Goal: Find contact information: Find contact information

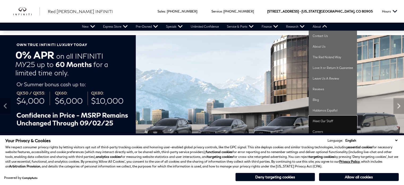
drag, startPoint x: 326, startPoint y: 125, endPoint x: 325, endPoint y: 129, distance: 4.5
click at [326, 125] on link "Meet Our Staff" at bounding box center [333, 121] width 48 height 11
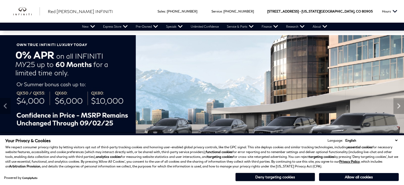
click at [284, 177] on button "Deny targeting cookies" at bounding box center [275, 177] width 80 height 9
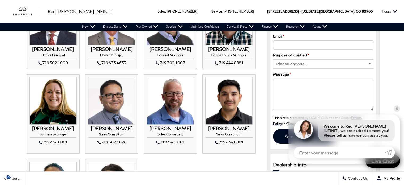
scroll to position [6, 0]
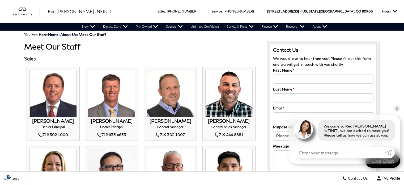
click at [239, 120] on h3 "[PERSON_NAME]" at bounding box center [228, 120] width 47 height 5
copy div "[PERSON_NAME]"
click at [229, 127] on h4 "General Sales Manager" at bounding box center [228, 127] width 47 height 5
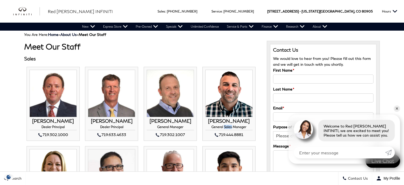
click at [230, 127] on h4 "General Sales Manager" at bounding box center [228, 127] width 47 height 5
click at [231, 133] on div "719.444.8881" at bounding box center [228, 134] width 47 height 6
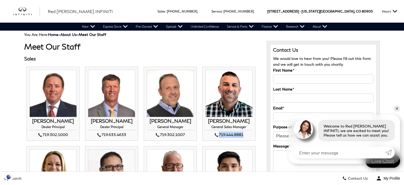
click at [231, 133] on div "719.444.8881" at bounding box center [228, 134] width 47 height 6
copy li "719.444.8881 [PERSON_NAME] General Sales Manager"
